Goal: Navigation & Orientation: Find specific page/section

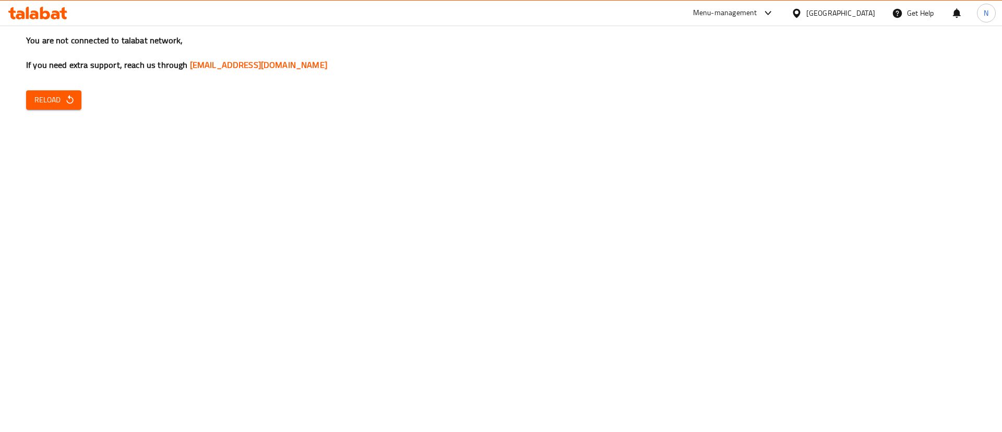
click at [55, 93] on span "Reload" at bounding box center [53, 99] width 39 height 13
click at [757, 11] on div "Menu-management" at bounding box center [725, 13] width 64 height 13
click at [713, 114] on div "Restaurant-Management" at bounding box center [725, 115] width 82 height 11
